Goal: Communication & Community: Answer question/provide support

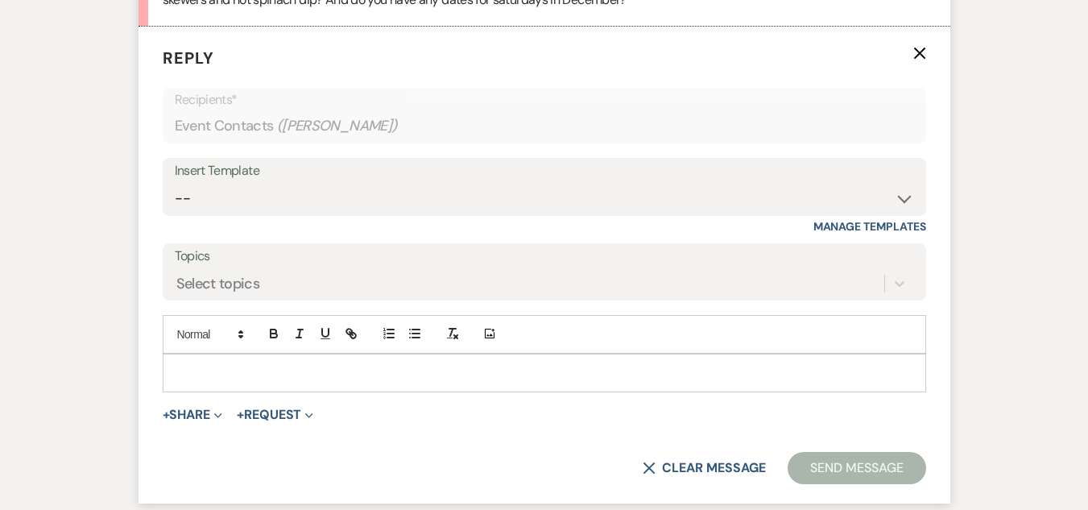
click at [196, 382] on p at bounding box center [545, 373] width 738 height 18
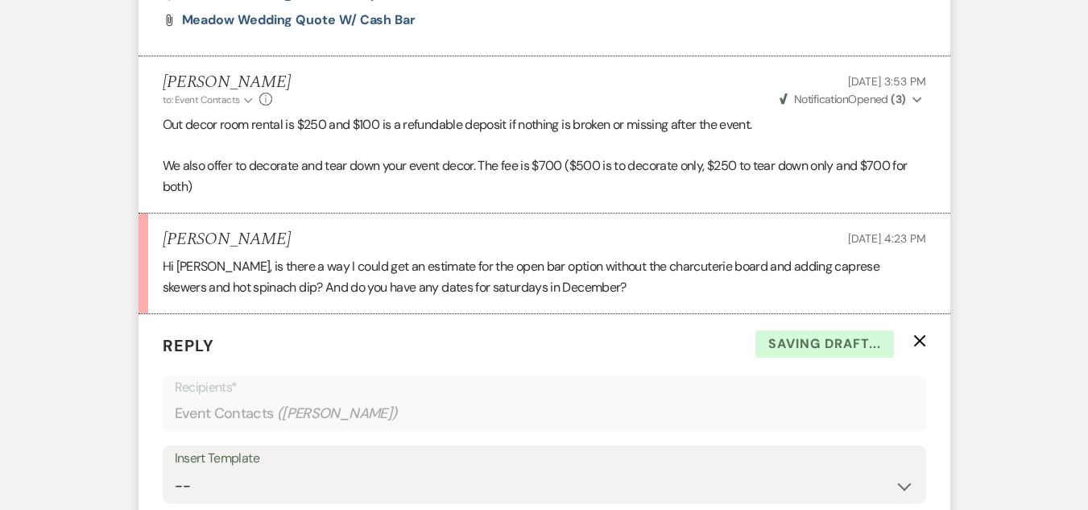
scroll to position [1031, 0]
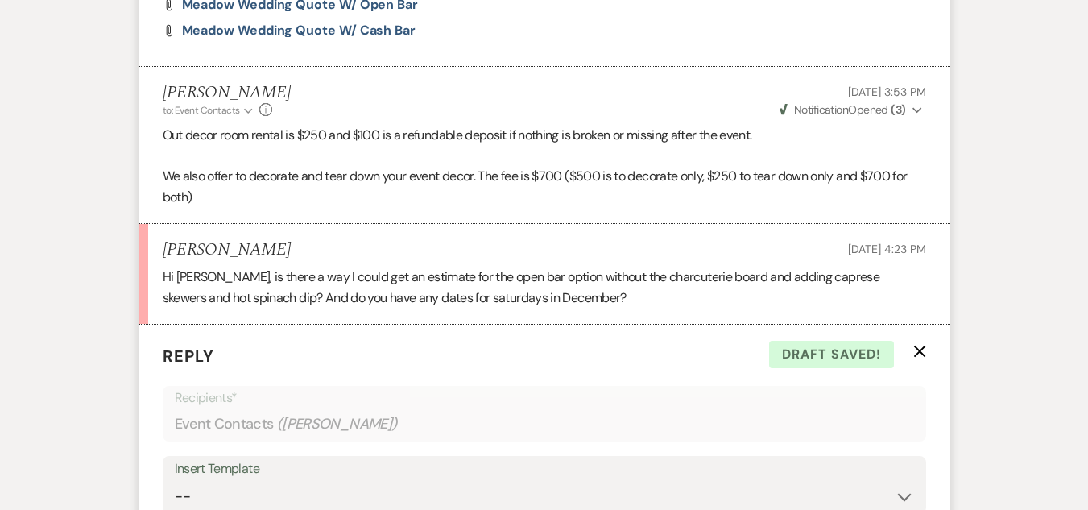
click at [371, 13] on span "Meadow Wedding Quote w/ Open Bar" at bounding box center [300, 4] width 236 height 17
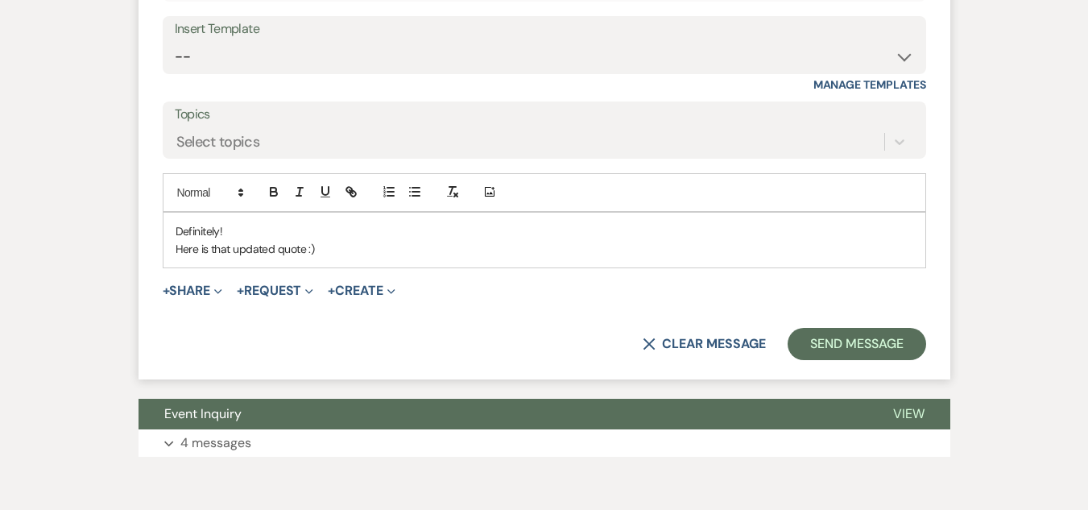
scroll to position [1481, 0]
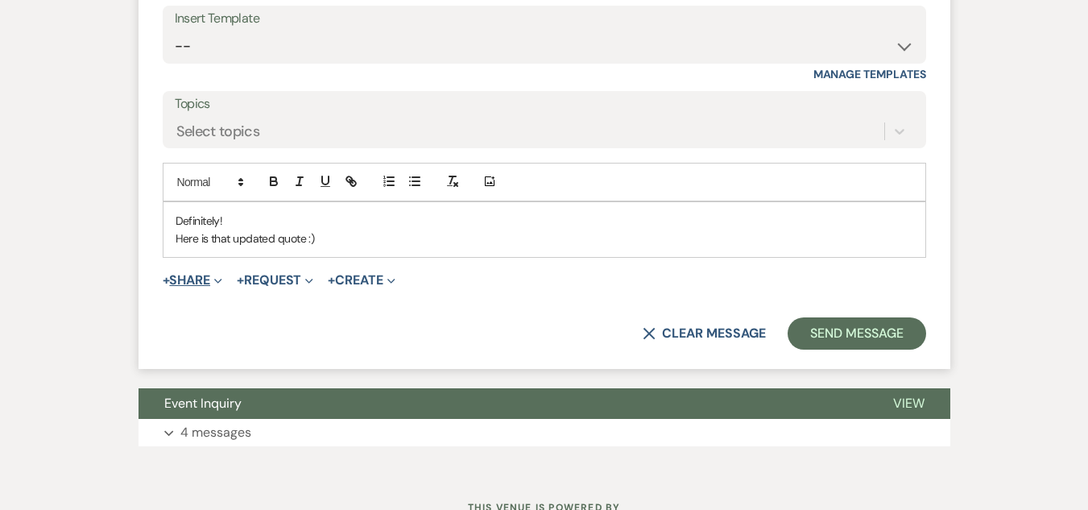
click at [222, 285] on icon "Expand" at bounding box center [218, 281] width 8 height 8
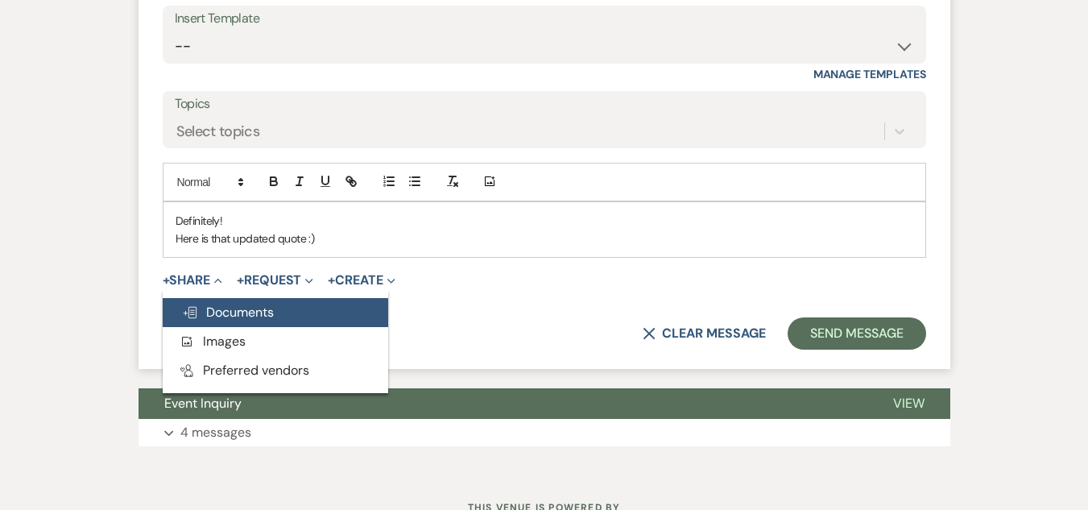
click at [231, 321] on span "Doc Upload Documents" at bounding box center [228, 312] width 92 height 17
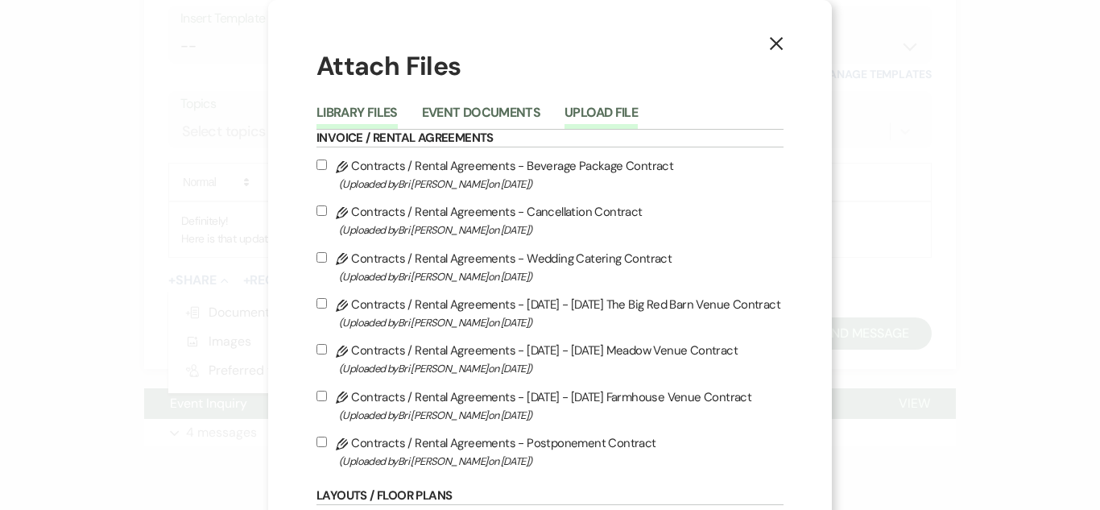
click at [580, 106] on button "Upload File" at bounding box center [601, 117] width 73 height 23
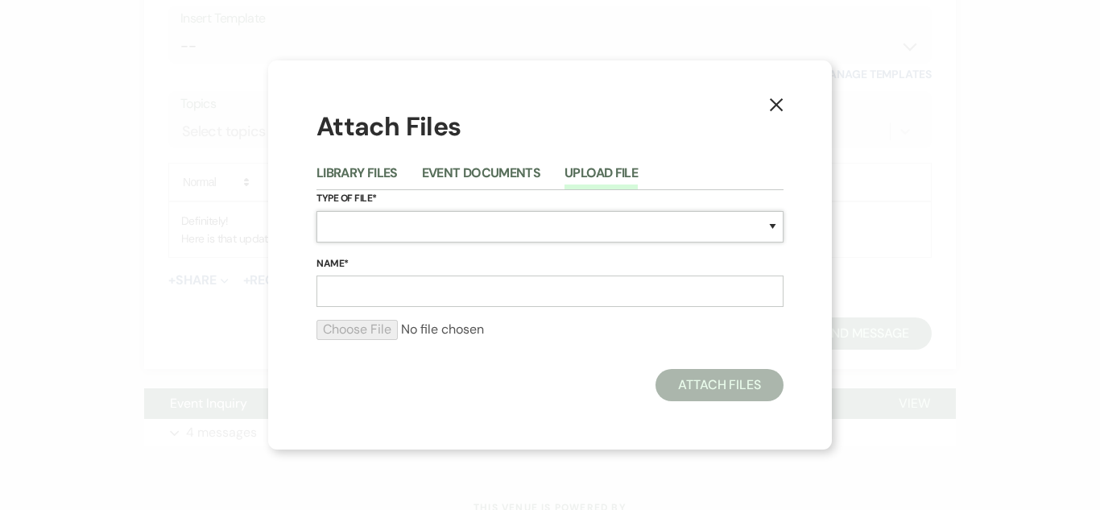
click at [422, 229] on select "Special Event Insurance Vendor Certificate of Insurance Contracts / Rental Agre…" at bounding box center [549, 226] width 467 height 31
select select "8"
click at [316, 211] on select "Special Event Insurance Vendor Certificate of Insurance Contracts / Rental Agre…" at bounding box center [549, 226] width 467 height 31
click at [350, 280] on input "Name*" at bounding box center [549, 290] width 467 height 31
type input "Meadow Wedding Quote"
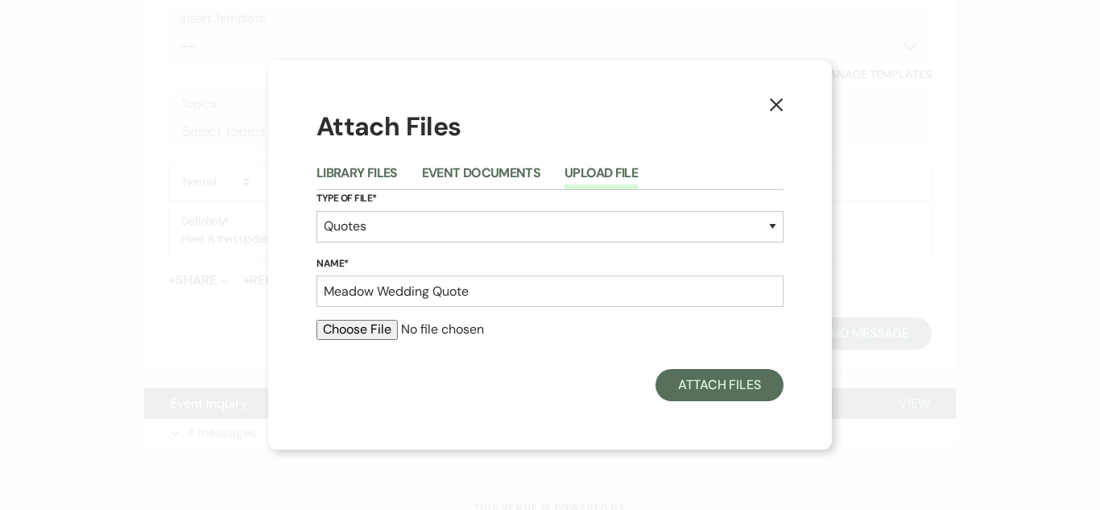
click at [381, 328] on input "file" at bounding box center [549, 329] width 467 height 19
type input "C:\fakepath\Meadow Wedding Quote- Vallenari_Kriegel (4).pdf"
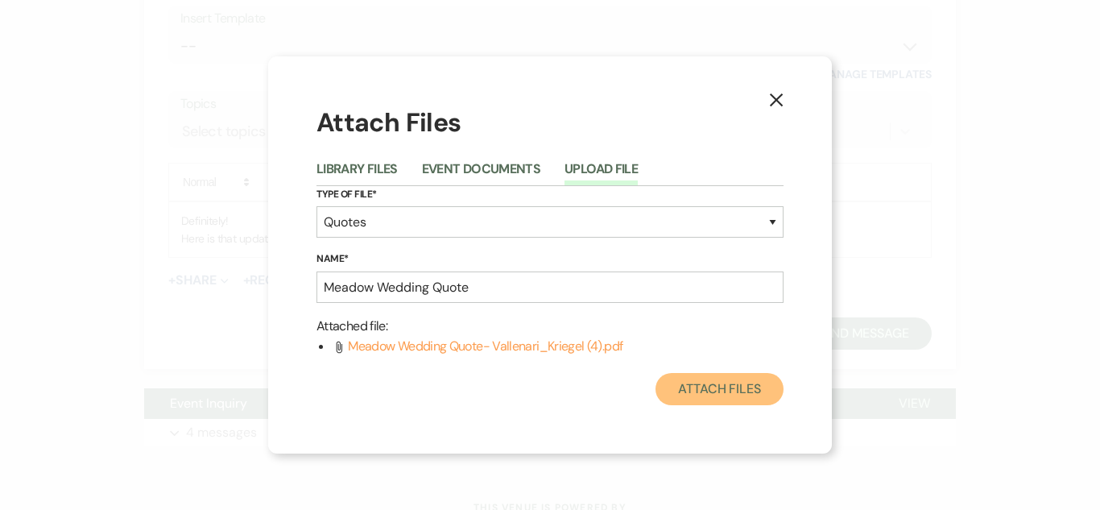
click at [743, 392] on button "Attach Files" at bounding box center [720, 389] width 128 height 32
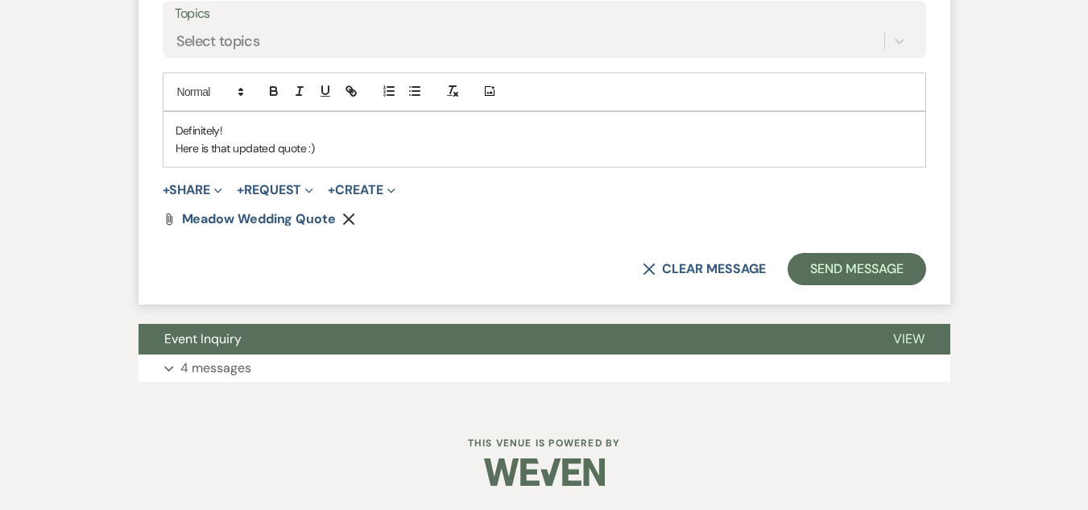
scroll to position [1589, 0]
click at [834, 285] on button "Send Message" at bounding box center [857, 269] width 138 height 32
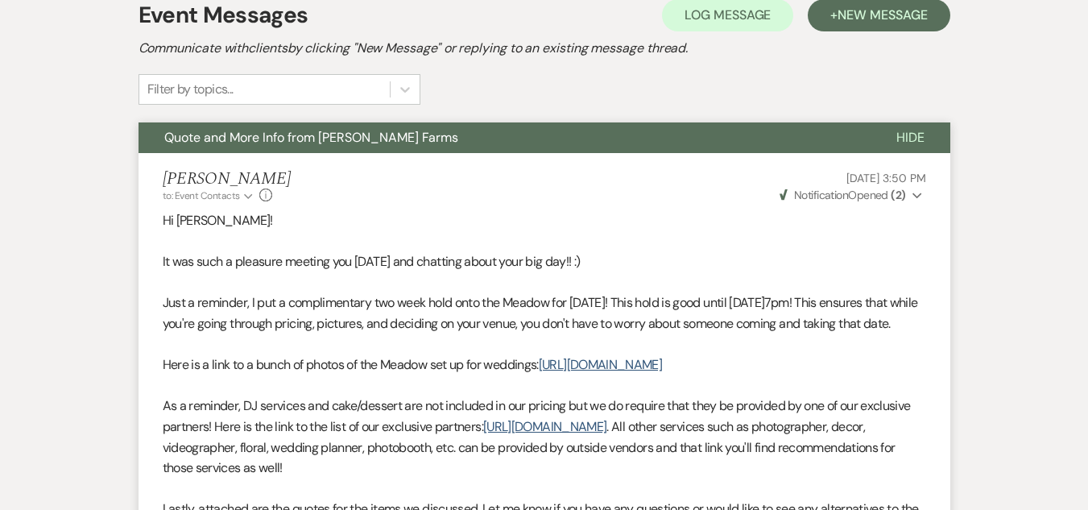
scroll to position [0, 0]
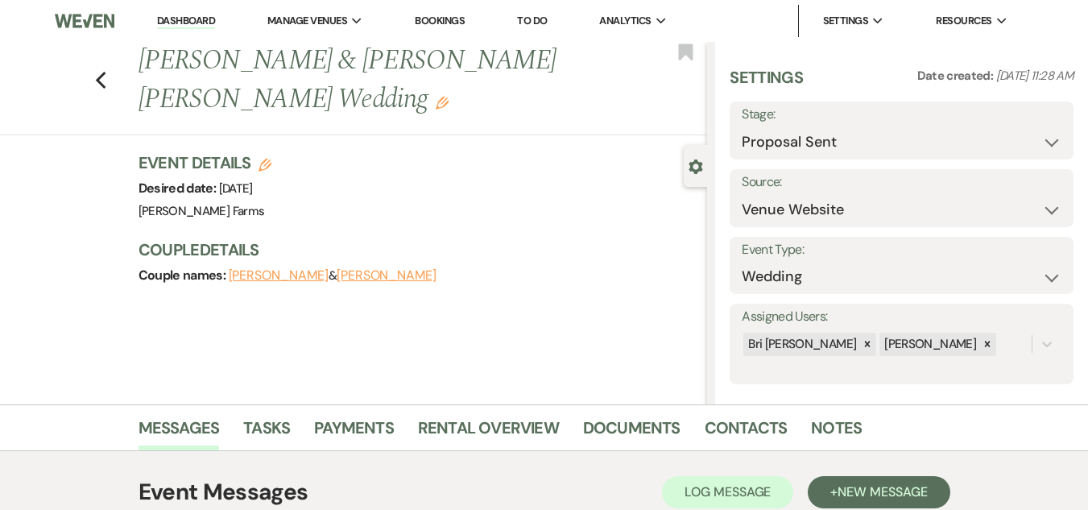
drag, startPoint x: 192, startPoint y: 15, endPoint x: 180, endPoint y: 21, distance: 13.3
click at [180, 21] on link "Dashboard" at bounding box center [186, 21] width 58 height 15
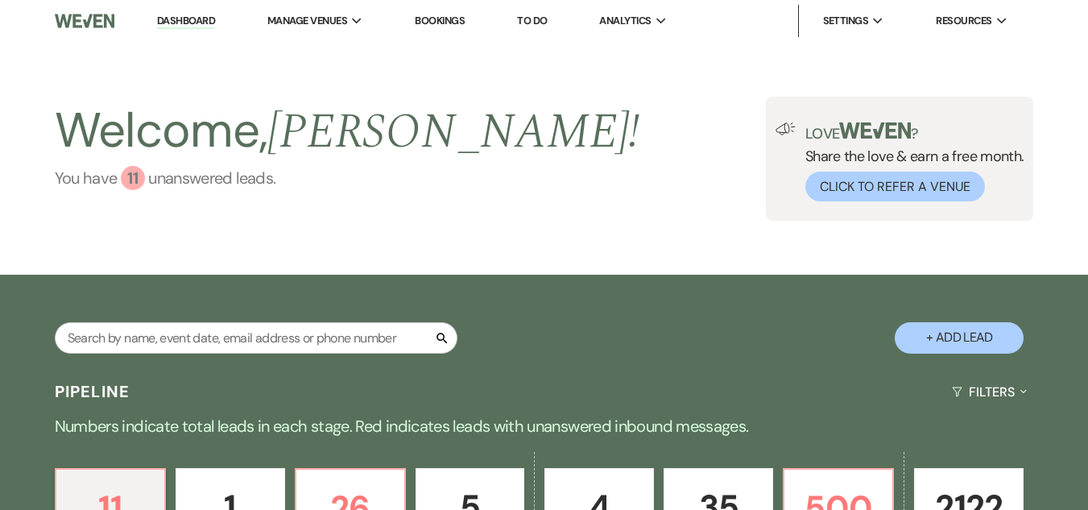
click at [126, 177] on div "11" at bounding box center [133, 178] width 24 height 24
